Goal: Obtain resource: Download file/media

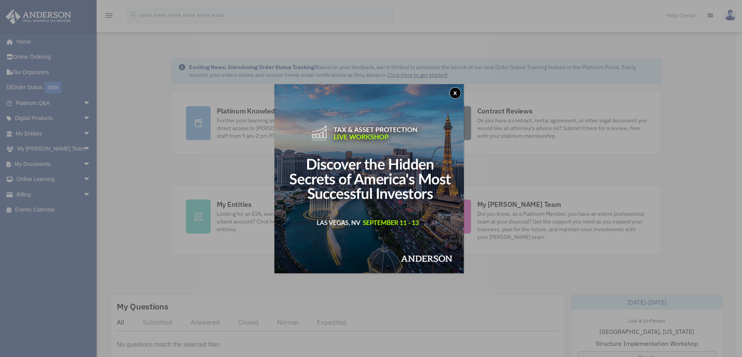
click at [458, 94] on button "x" at bounding box center [455, 93] width 12 height 12
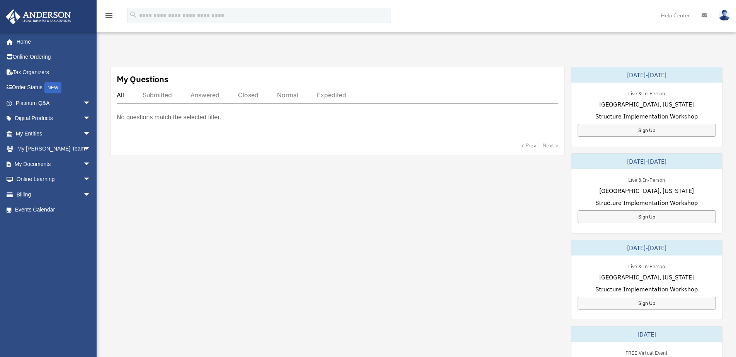
scroll to position [232, 0]
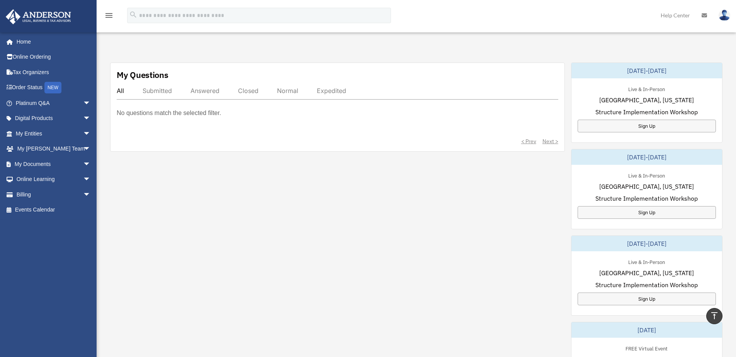
click at [726, 14] on img at bounding box center [725, 15] width 12 height 11
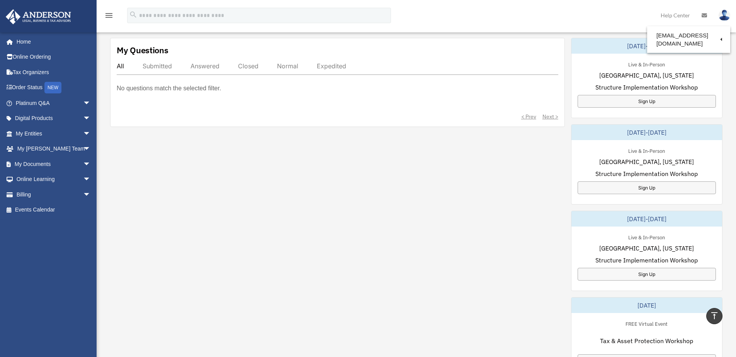
scroll to position [270, 0]
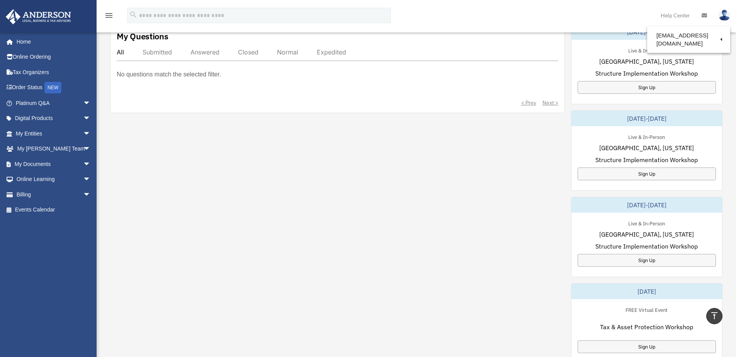
click at [371, 175] on div "My Questions All Submitted Answered Closed Normal Expedited No questions match …" at bounding box center [416, 237] width 612 height 427
click at [83, 134] on span "arrow_drop_down" at bounding box center [90, 134] width 15 height 16
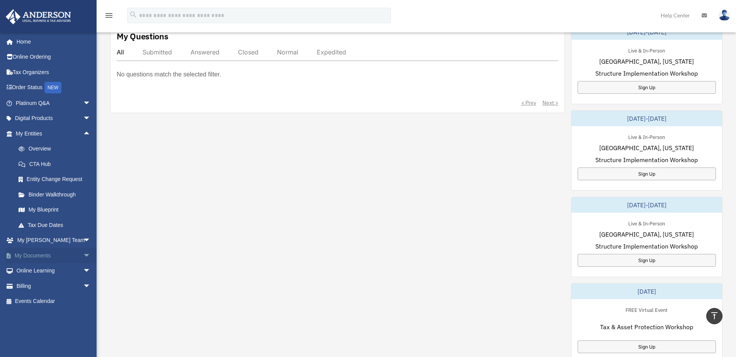
click at [83, 257] on span "arrow_drop_down" at bounding box center [90, 256] width 15 height 16
click at [39, 273] on link "Box" at bounding box center [57, 271] width 92 height 15
click at [33, 271] on link "Box" at bounding box center [57, 271] width 92 height 15
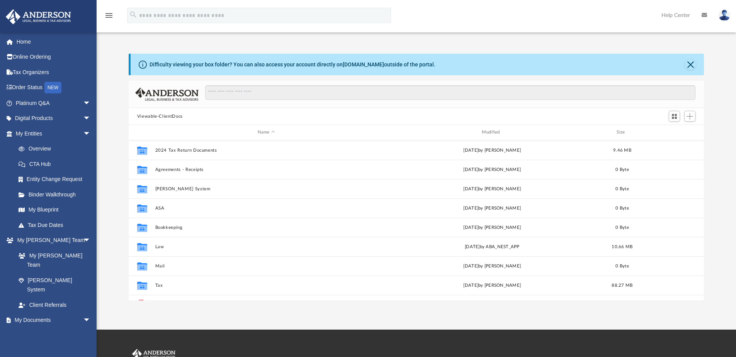
scroll to position [170, 570]
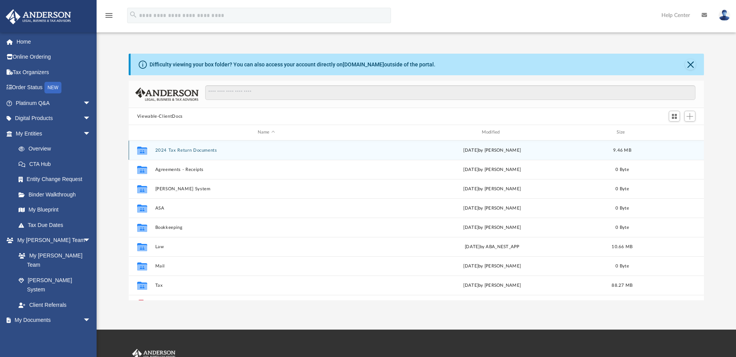
click at [215, 152] on button "2024 Tax Return Documents" at bounding box center [266, 150] width 223 height 5
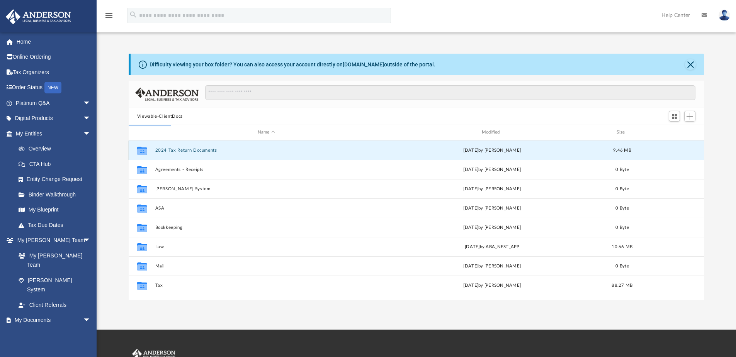
click at [213, 153] on button "2024 Tax Return Documents" at bounding box center [266, 150] width 223 height 5
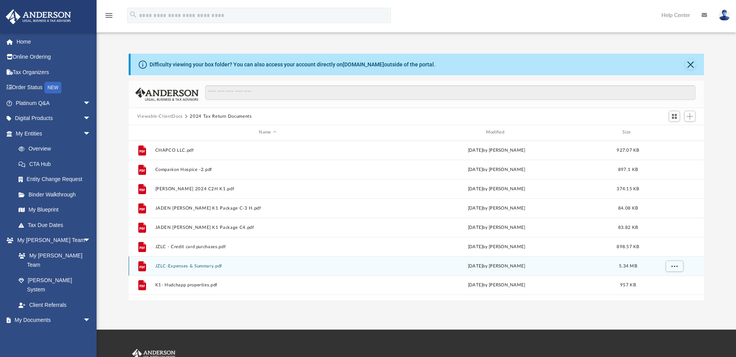
click at [210, 266] on button "JZLC-Expenses & Summary.pdf" at bounding box center [267, 266] width 225 height 5
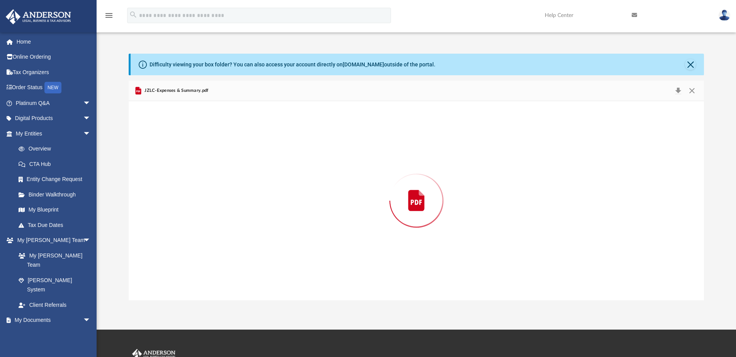
click at [210, 266] on div "Preview" at bounding box center [417, 200] width 576 height 199
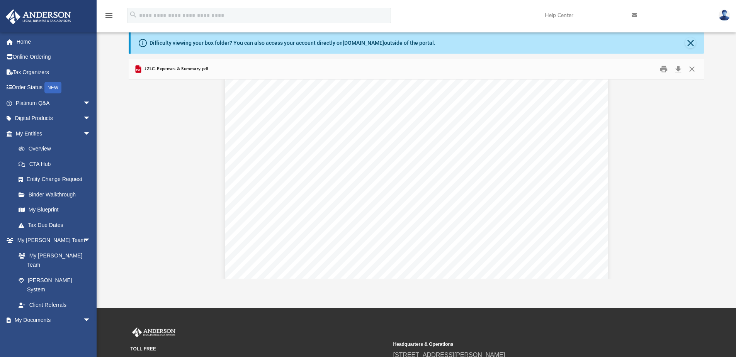
scroll to position [5416, 0]
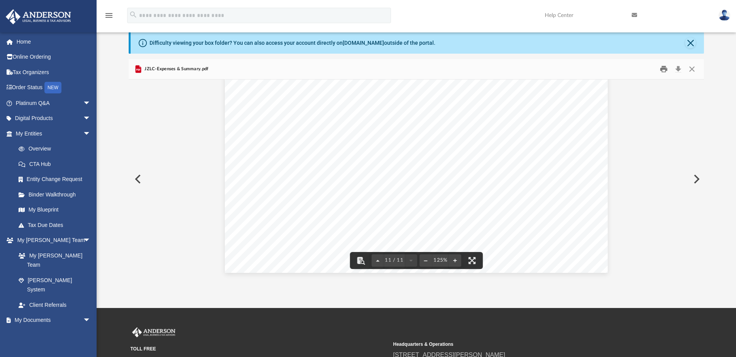
click at [663, 68] on button "Print" at bounding box center [663, 69] width 15 height 12
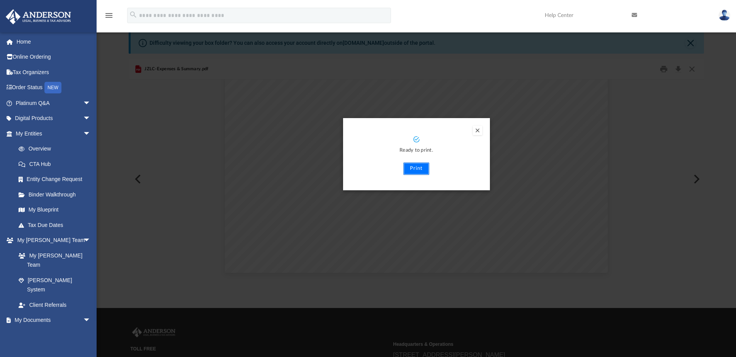
click at [415, 166] on button "Print" at bounding box center [416, 169] width 26 height 12
